Goal: Find specific page/section

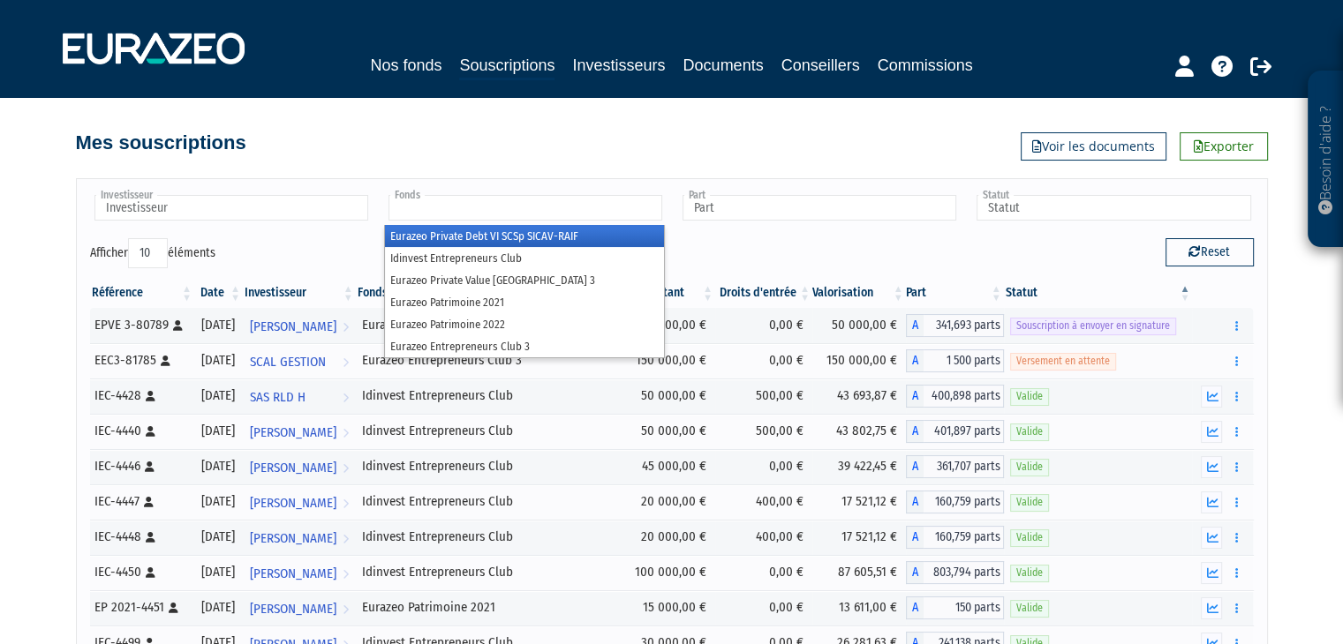
click at [462, 209] on input "text" at bounding box center [525, 208] width 274 height 26
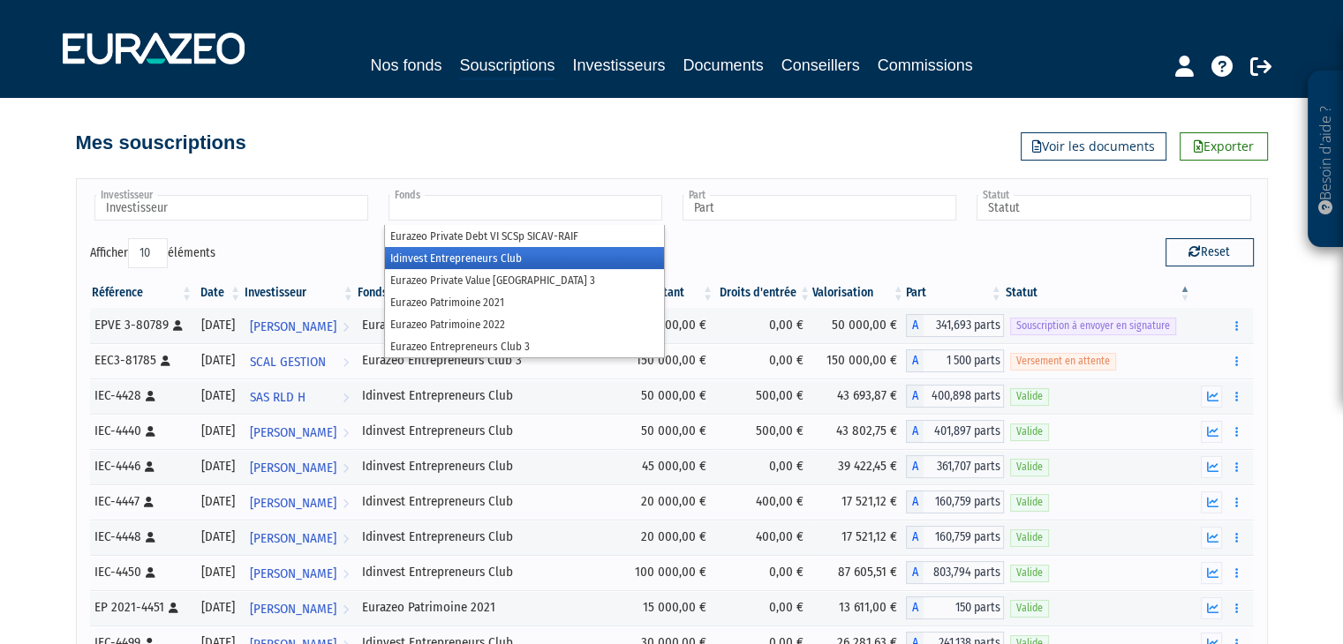
click at [491, 260] on li "Idinvest Entrepreneurs Club" at bounding box center [524, 258] width 279 height 22
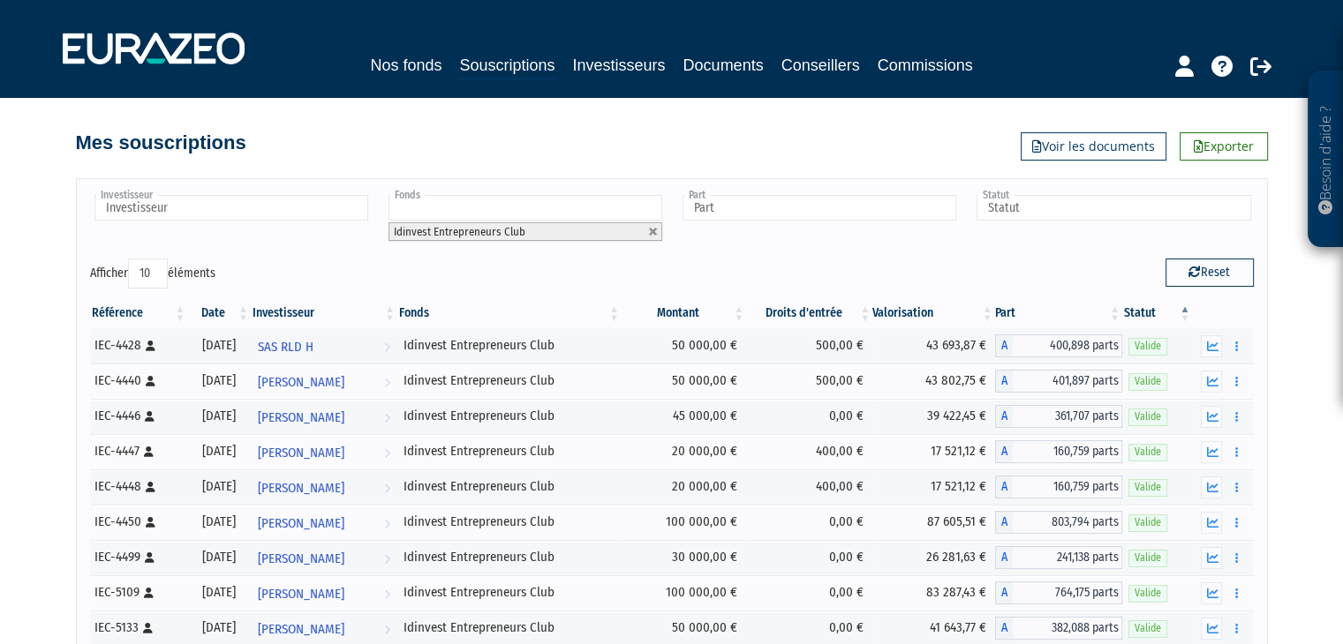
click at [138, 269] on select "10 25 50 100" at bounding box center [148, 274] width 40 height 30
select select "50"
click at [131, 259] on select "10 25 50 100" at bounding box center [148, 274] width 40 height 30
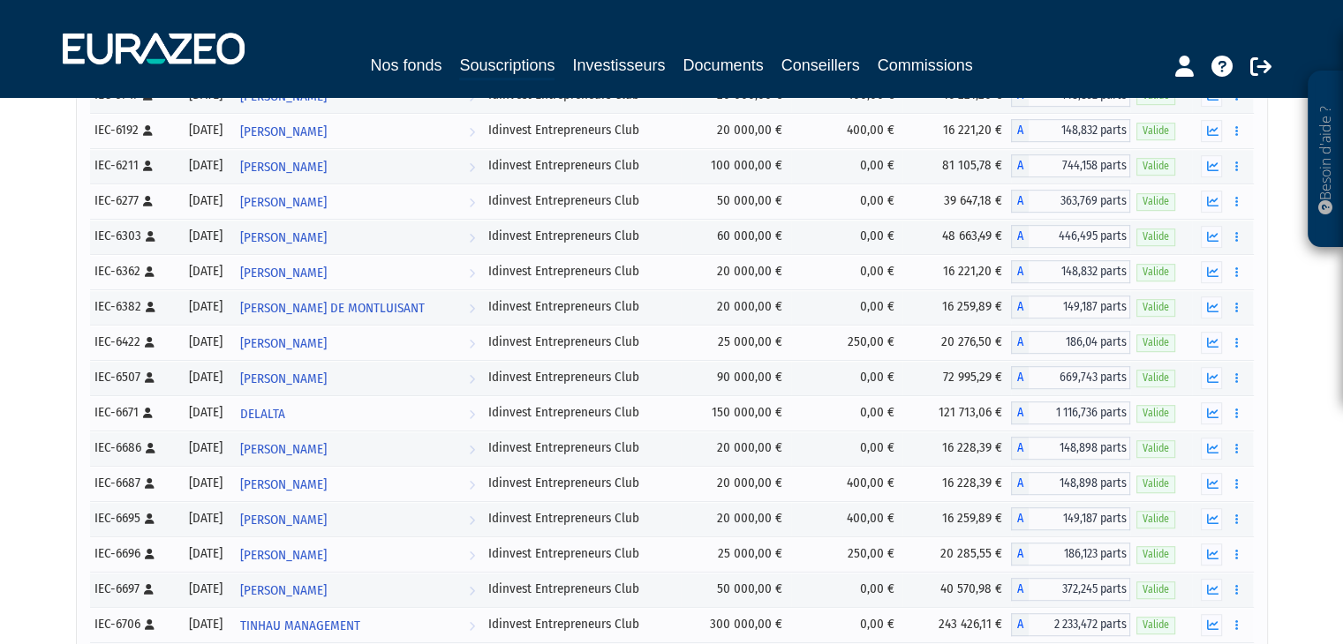
scroll to position [1132, 0]
